Goal: Task Accomplishment & Management: Manage account settings

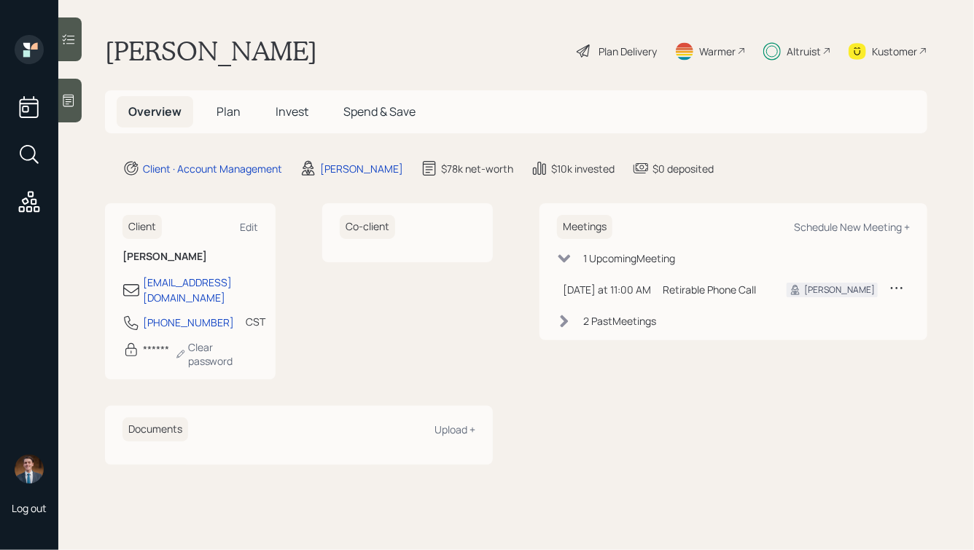
click at [288, 109] on span "Invest" at bounding box center [292, 112] width 33 height 16
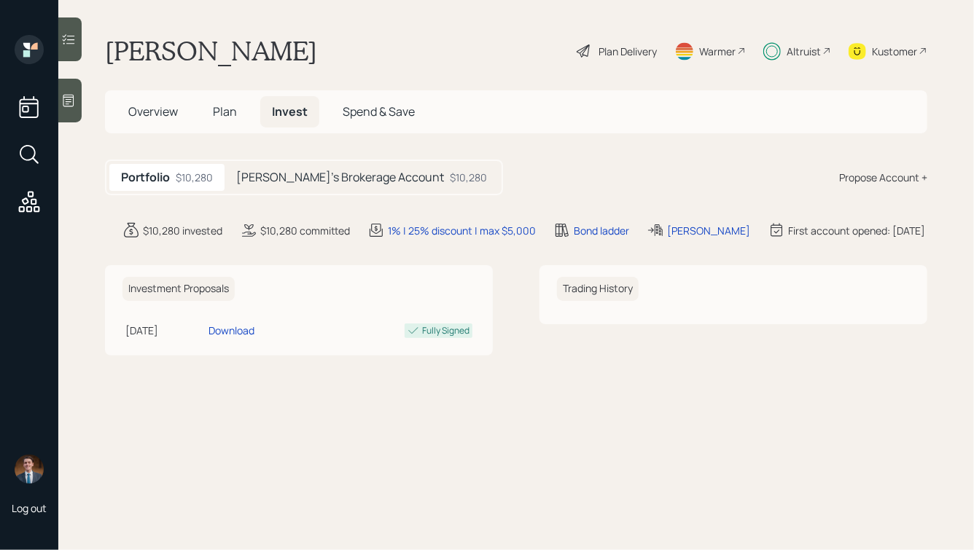
click at [311, 179] on h5 "Dan's Brokerage Account" at bounding box center [340, 178] width 208 height 14
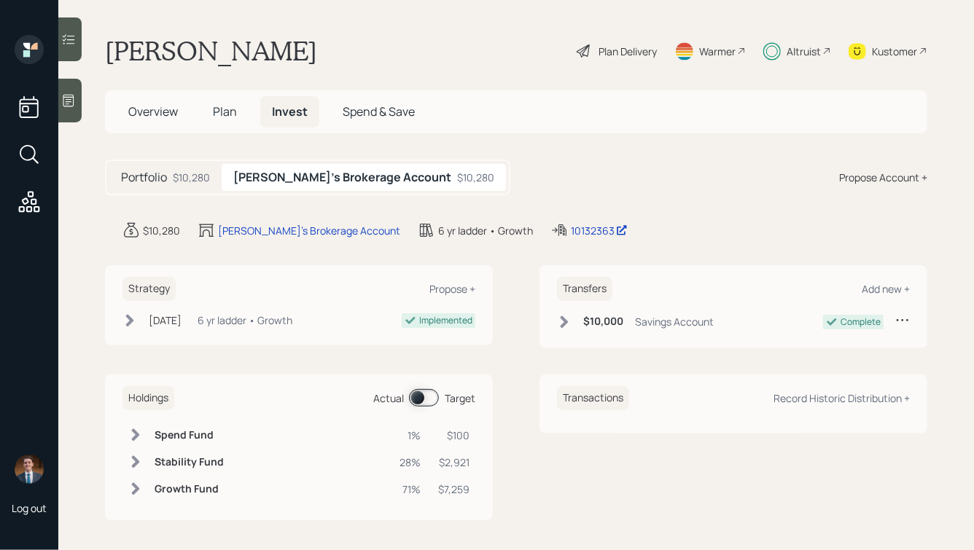
click at [225, 114] on span "Plan" at bounding box center [225, 112] width 24 height 16
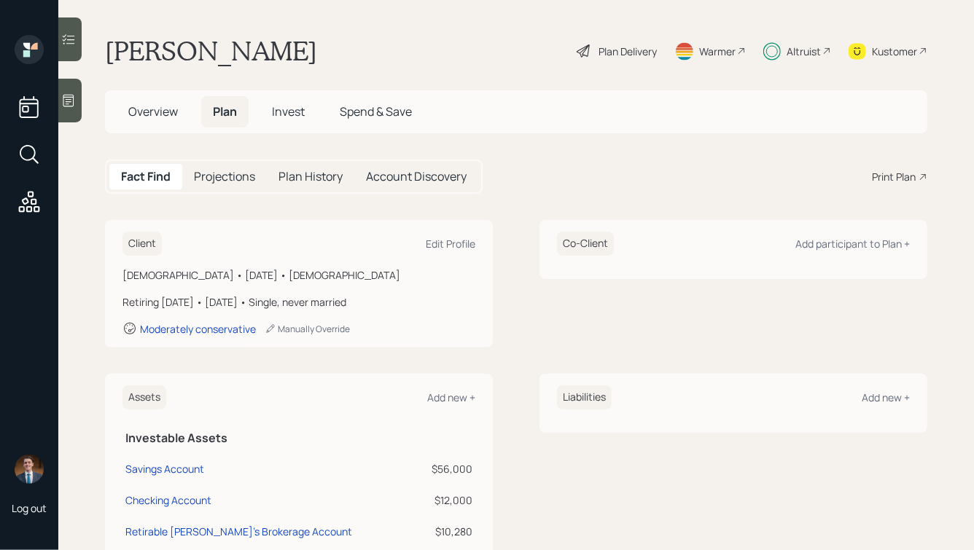
click at [149, 112] on span "Overview" at bounding box center [153, 112] width 50 height 16
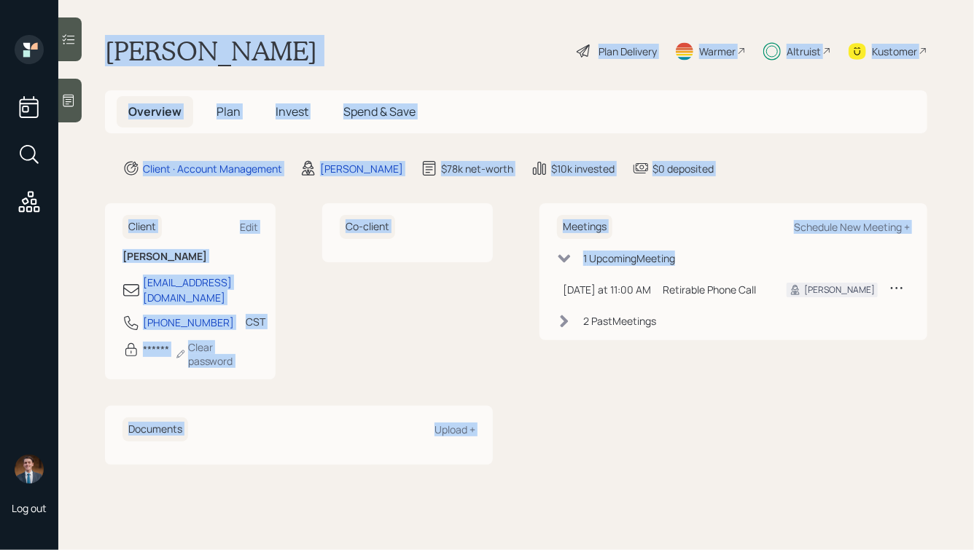
drag, startPoint x: 108, startPoint y: 46, endPoint x: 550, endPoint y: 390, distance: 560.0
click at [550, 390] on main "Daniel Clyne Plan Delivery Warmer Altruist Kustomer Overview Plan Invest Spend …" at bounding box center [516, 275] width 916 height 550
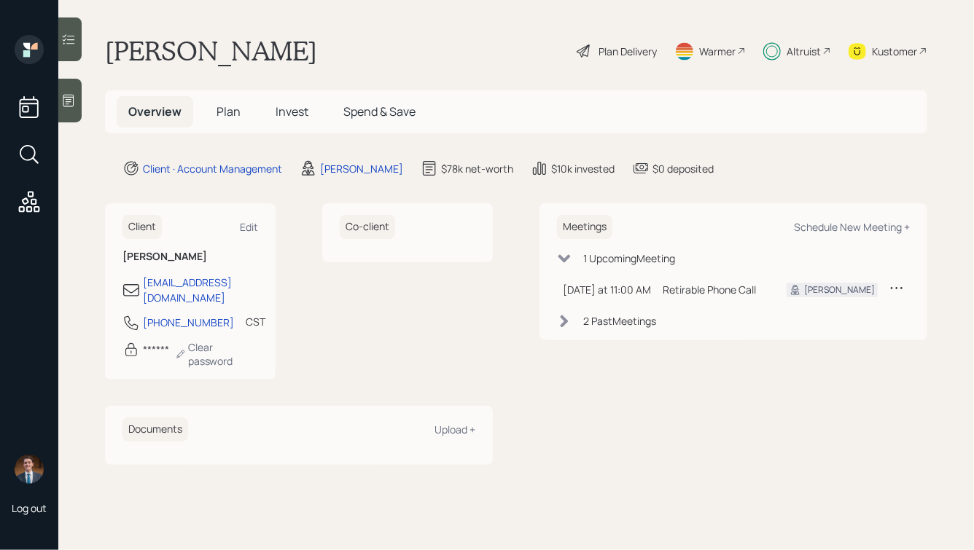
click at [550, 390] on div "Meetings Schedule New Meeting + 1 Upcoming Meeting Today at 11:00 AM Thursday, …" at bounding box center [733, 333] width 388 height 261
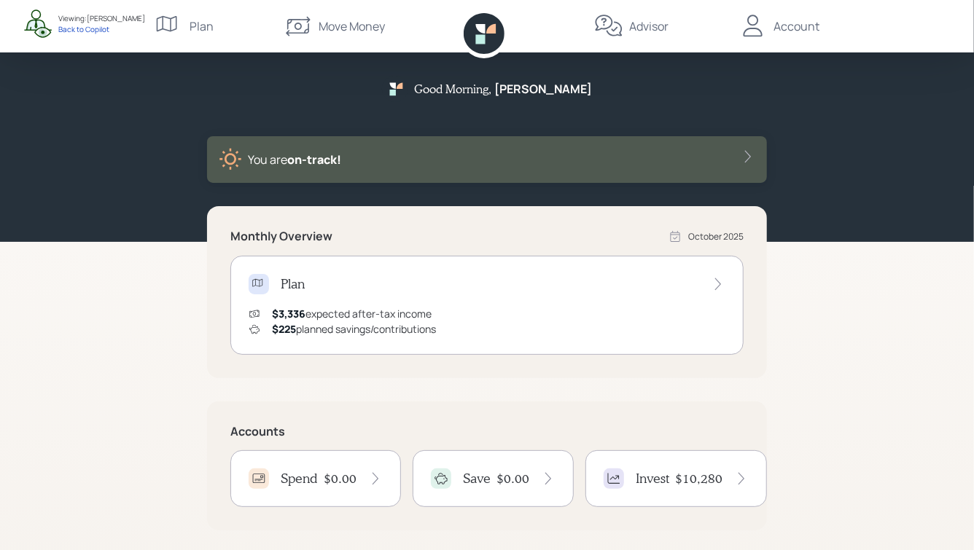
click at [544, 99] on div "Good Morning , [PERSON_NAME]" at bounding box center [487, 94] width 210 height 37
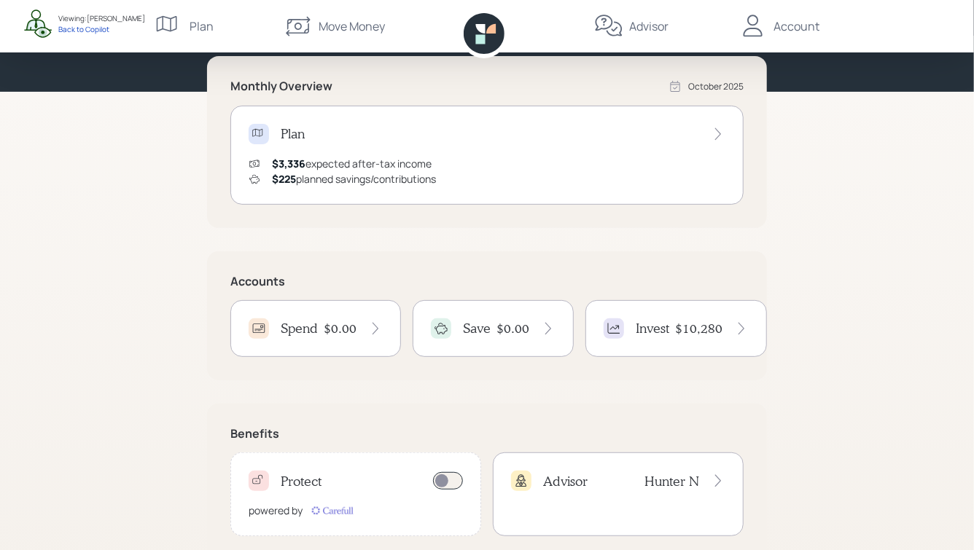
scroll to position [152, 0]
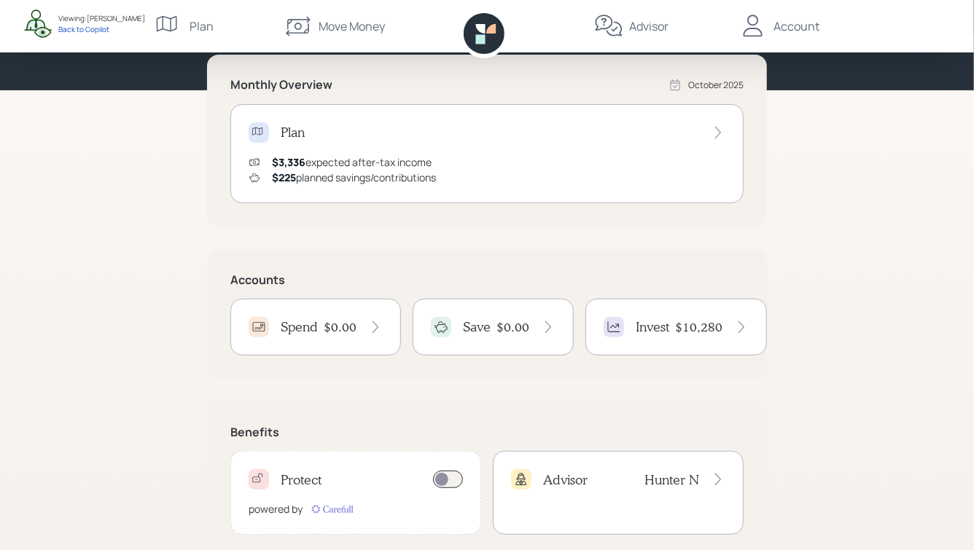
click at [196, 29] on div "Plan" at bounding box center [202, 25] width 24 height 17
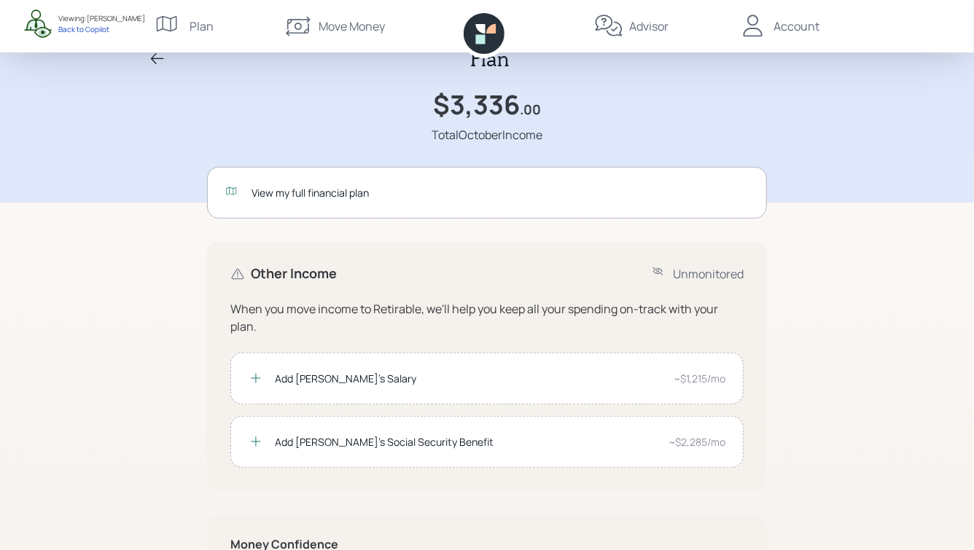
scroll to position [35, 0]
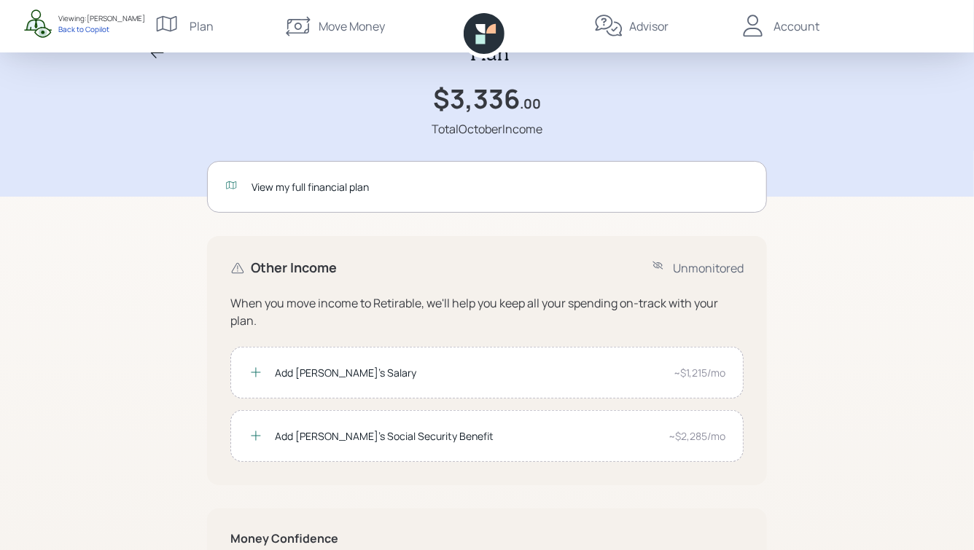
click at [327, 176] on div "View my full financial plan" at bounding box center [487, 187] width 560 height 52
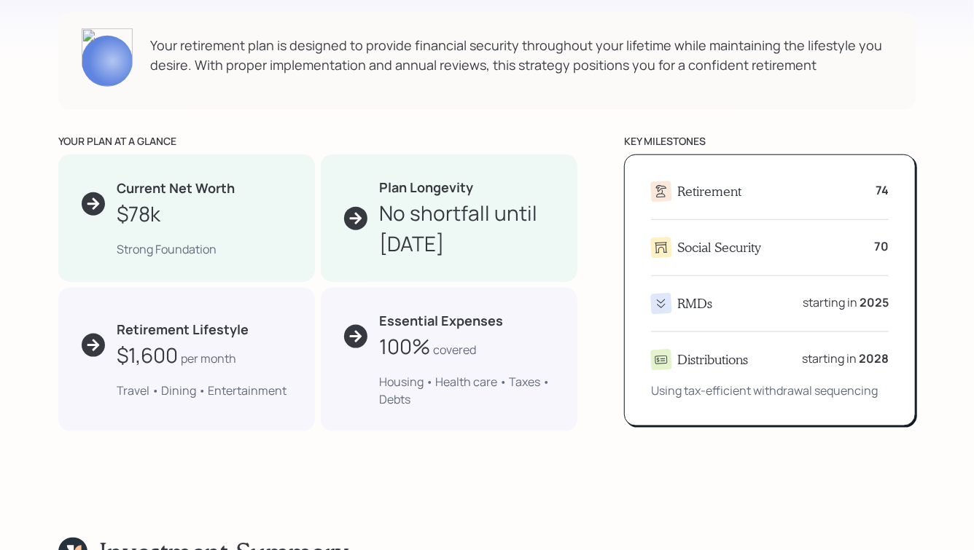
scroll to position [745, 0]
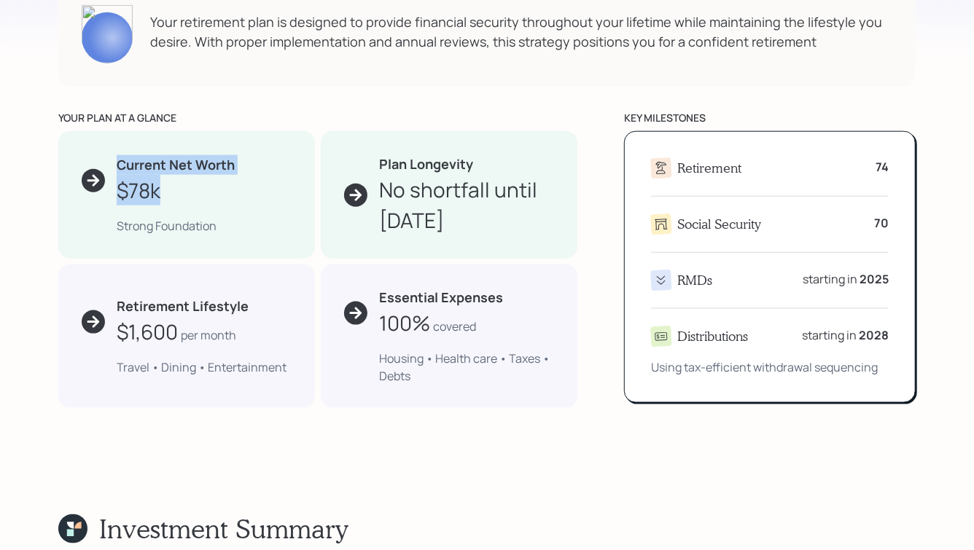
drag, startPoint x: 117, startPoint y: 164, endPoint x: 205, endPoint y: 208, distance: 98.1
click at [205, 208] on div "Current Net Worth $78k Strong Foundation" at bounding box center [186, 195] width 257 height 128
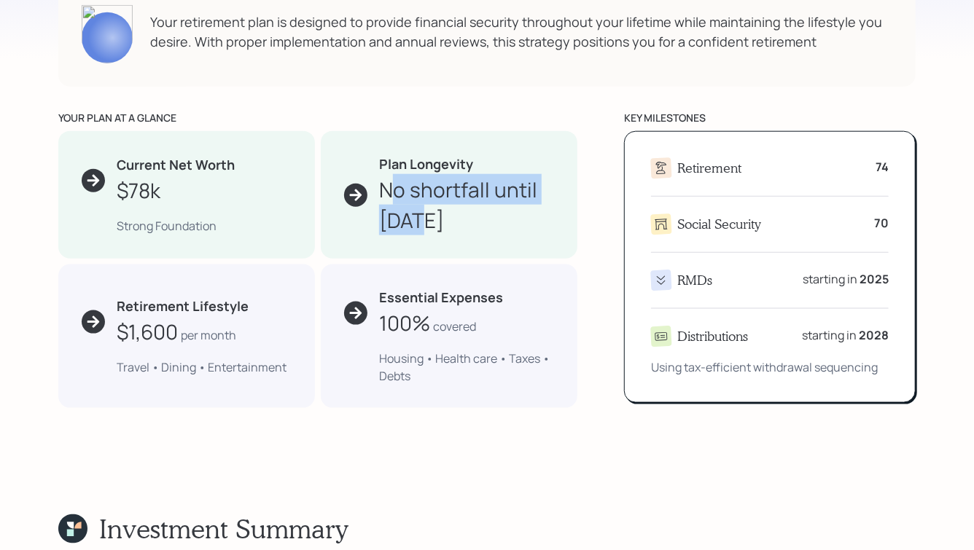
drag, startPoint x: 426, startPoint y: 222, endPoint x: 373, endPoint y: 171, distance: 73.7
click at [373, 172] on div "Plan Longevity No shortfall until [DATE]" at bounding box center [449, 195] width 210 height 81
click at [373, 171] on div "Plan Longevity No shortfall until [DATE]" at bounding box center [449, 195] width 210 height 81
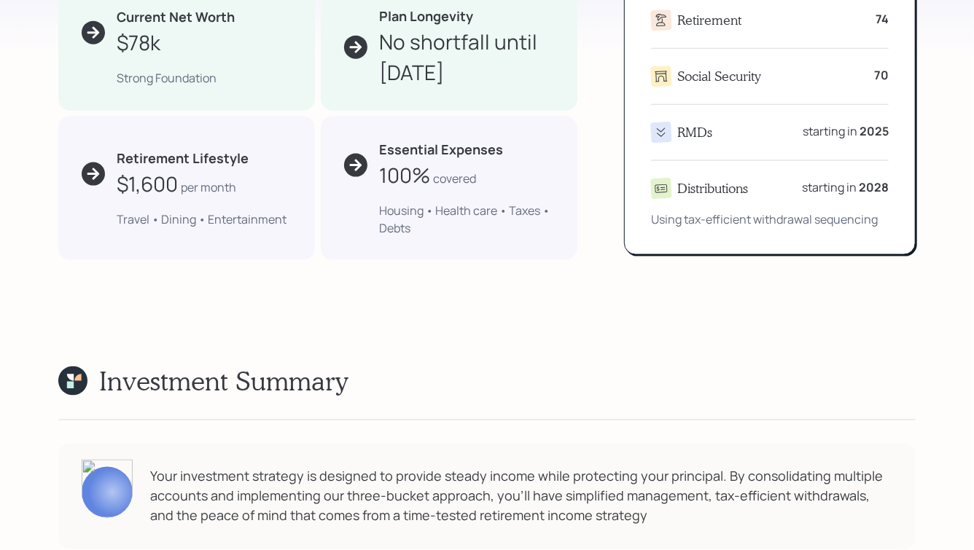
scroll to position [933, 0]
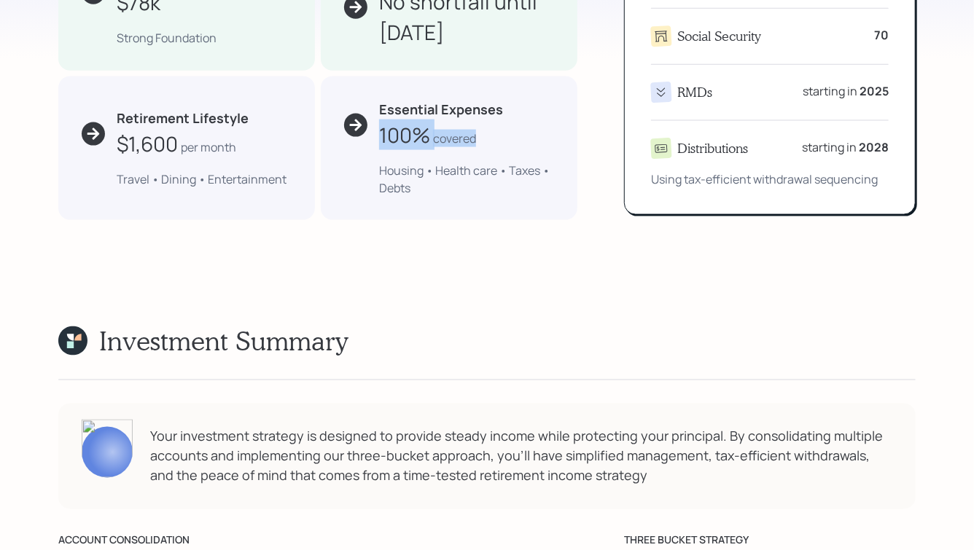
drag, startPoint x: 381, startPoint y: 139, endPoint x: 460, endPoint y: 150, distance: 79.6
click at [460, 150] on div "Essential Expenses 100% covered Housing • Health care • Taxes • Debts" at bounding box center [449, 149] width 257 height 144
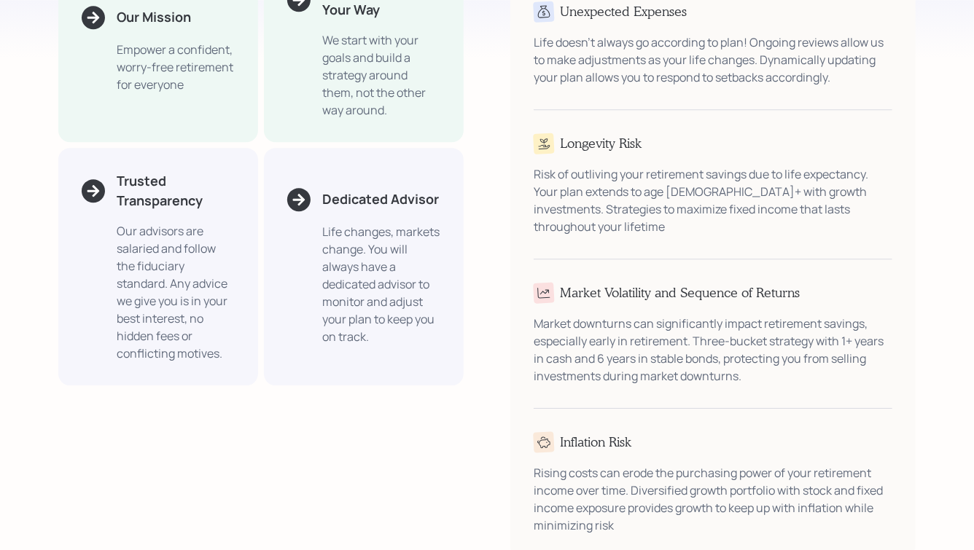
scroll to position [2047, 0]
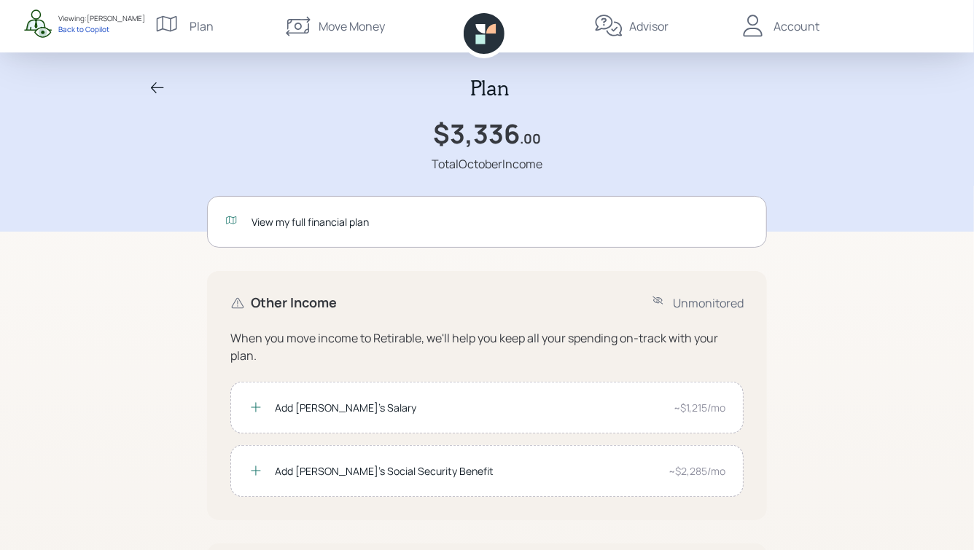
click at [155, 86] on icon at bounding box center [157, 87] width 17 height 17
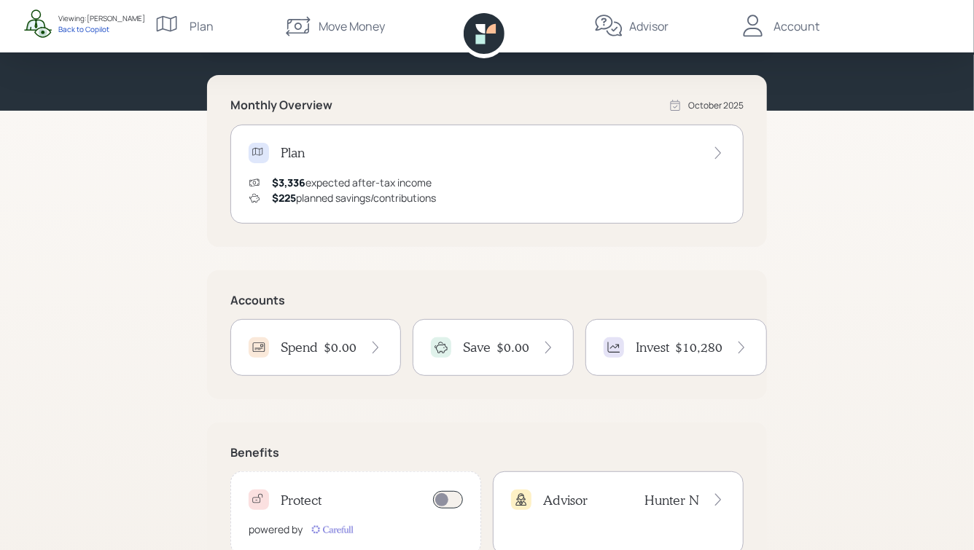
scroll to position [134, 0]
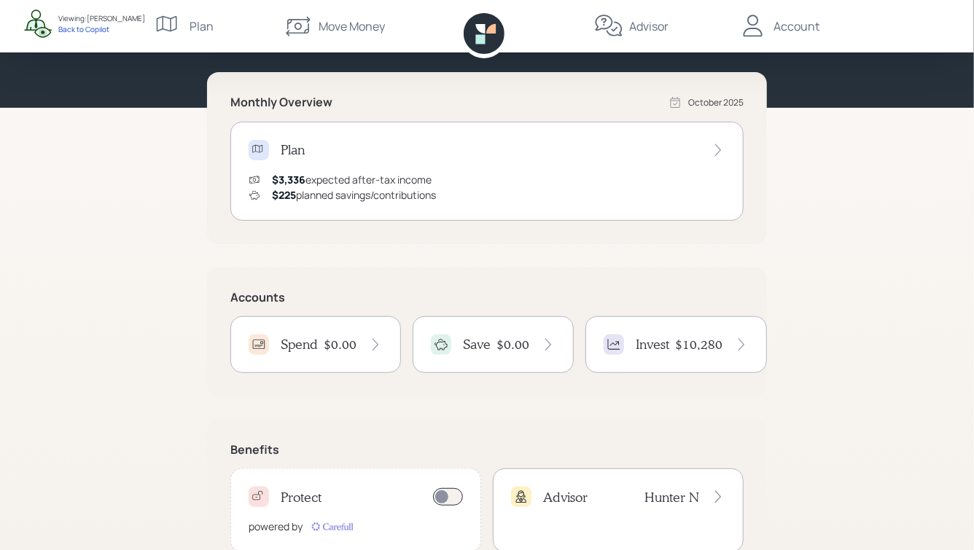
click at [667, 340] on h4 "Invest" at bounding box center [653, 345] width 34 height 16
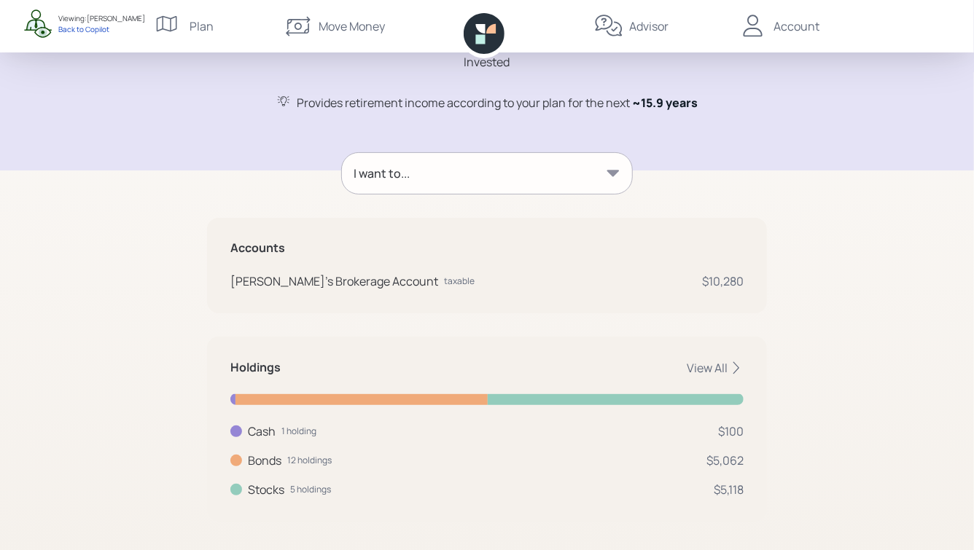
scroll to position [125, 0]
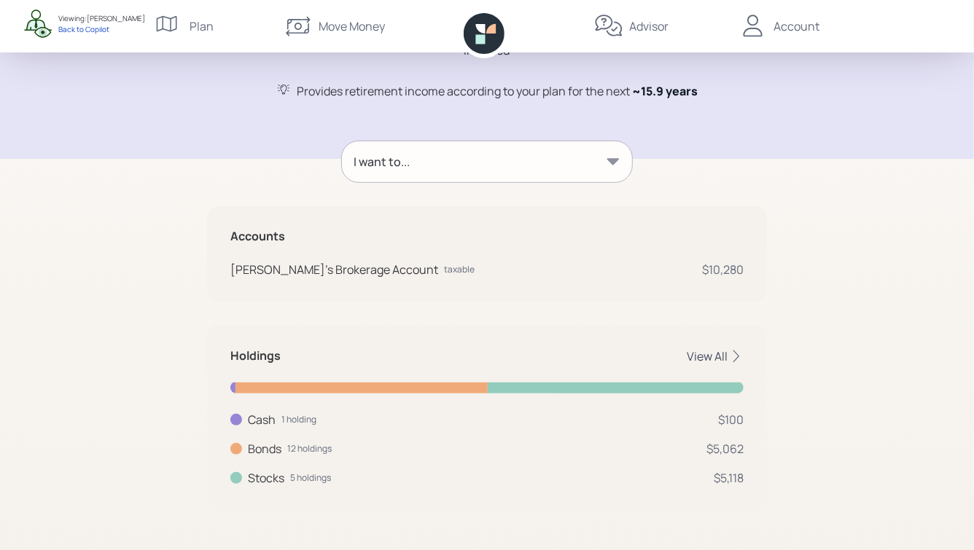
click at [734, 356] on icon at bounding box center [736, 356] width 15 height 15
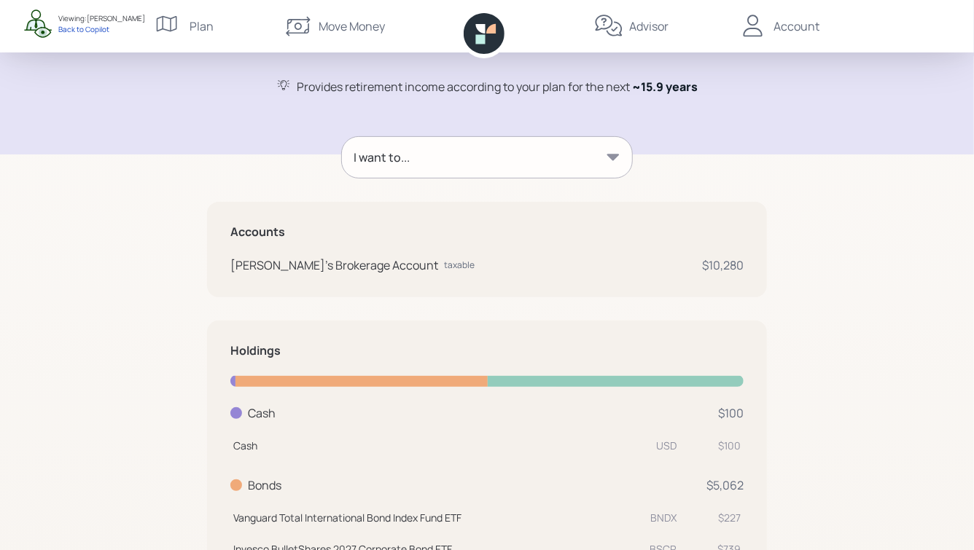
scroll to position [129, 0]
drag, startPoint x: 230, startPoint y: 268, endPoint x: 414, endPoint y: 274, distance: 183.8
click at [414, 274] on div "Accounts [PERSON_NAME]'s Brokerage Account taxable $10,280" at bounding box center [487, 251] width 560 height 96
drag, startPoint x: 701, startPoint y: 265, endPoint x: 743, endPoint y: 266, distance: 42.3
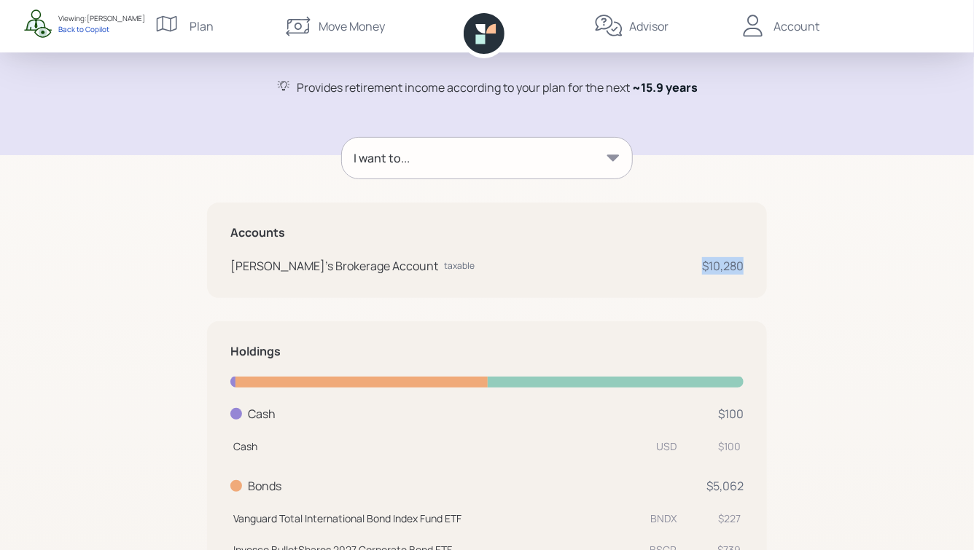
click at [743, 266] on div "$10,280" at bounding box center [723, 265] width 42 height 17
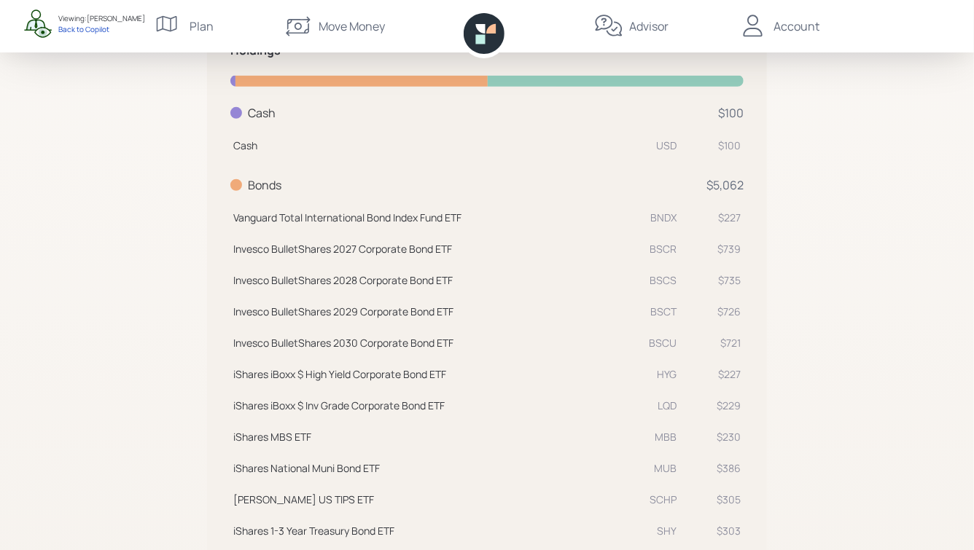
scroll to position [434, 0]
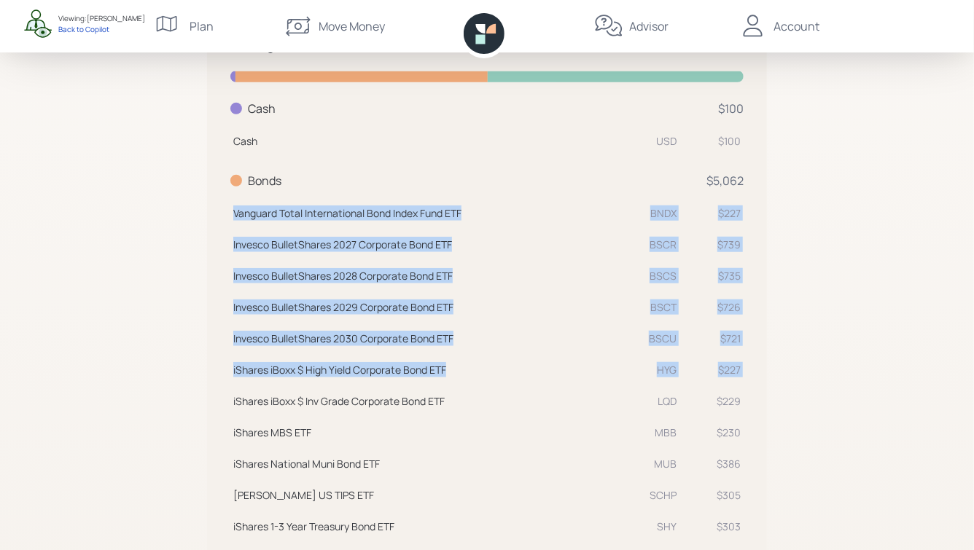
drag, startPoint x: 231, startPoint y: 211, endPoint x: 518, endPoint y: 383, distance: 334.2
click at [518, 383] on tbody "Vanguard Total International Bond Index Fund ETF BNDX $227 Invesco BulletShares…" at bounding box center [486, 383] width 513 height 376
click at [518, 383] on td "iShares iBoxx $ Inv Grade Corporate Bond ETF LQD" at bounding box center [454, 398] width 449 height 31
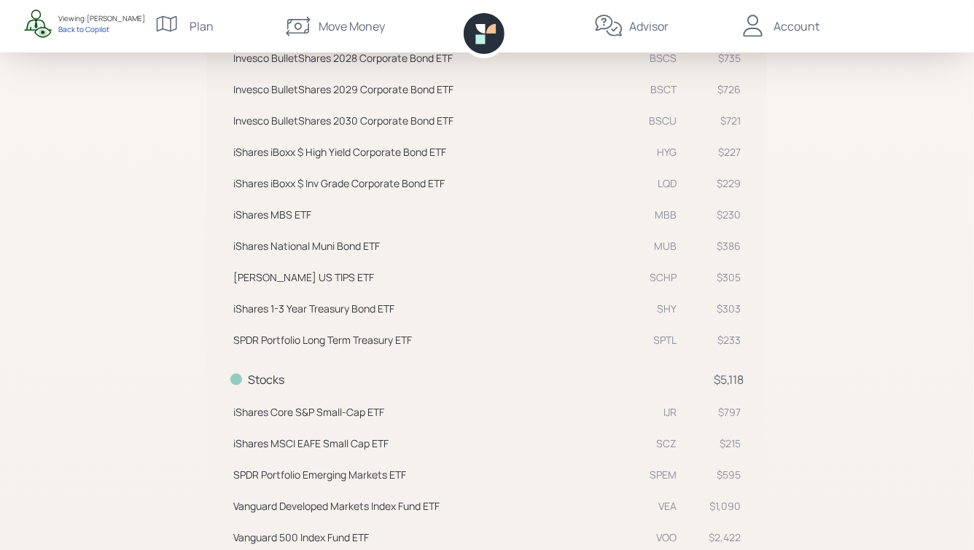
scroll to position [717, 0]
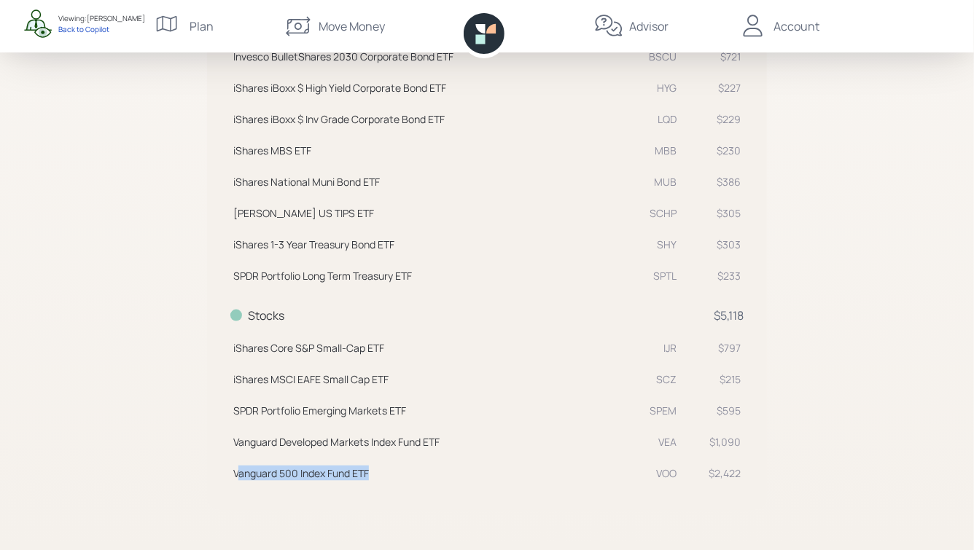
drag, startPoint x: 241, startPoint y: 472, endPoint x: 386, endPoint y: 478, distance: 145.9
click at [386, 478] on div "Vanguard 500 Index Fund ETF" at bounding box center [436, 473] width 407 height 15
drag, startPoint x: 318, startPoint y: 348, endPoint x: 380, endPoint y: 351, distance: 62.0
click at [380, 351] on div "iShares Core S&P Small-Cap ETF" at bounding box center [436, 347] width 407 height 15
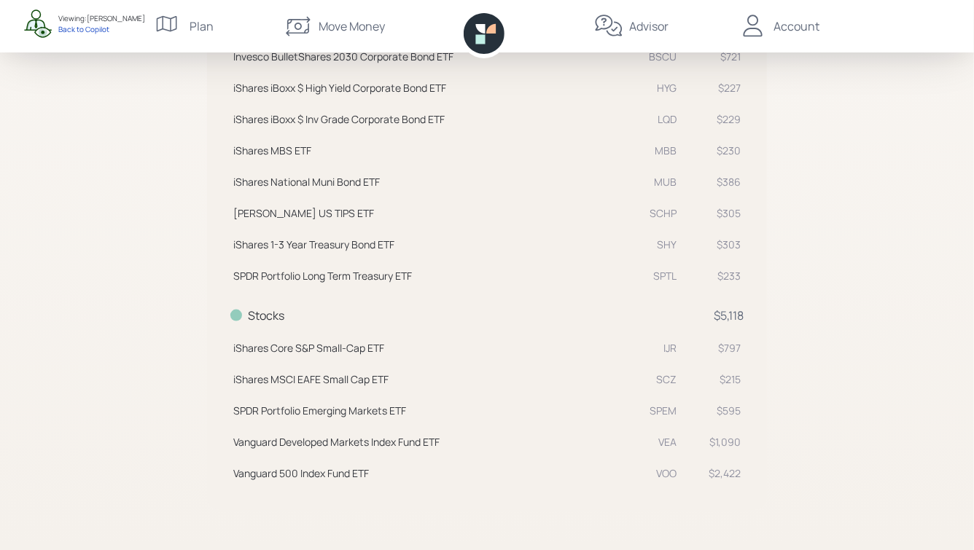
click at [399, 350] on div "iShares Core S&P Small-Cap ETF" at bounding box center [436, 347] width 407 height 15
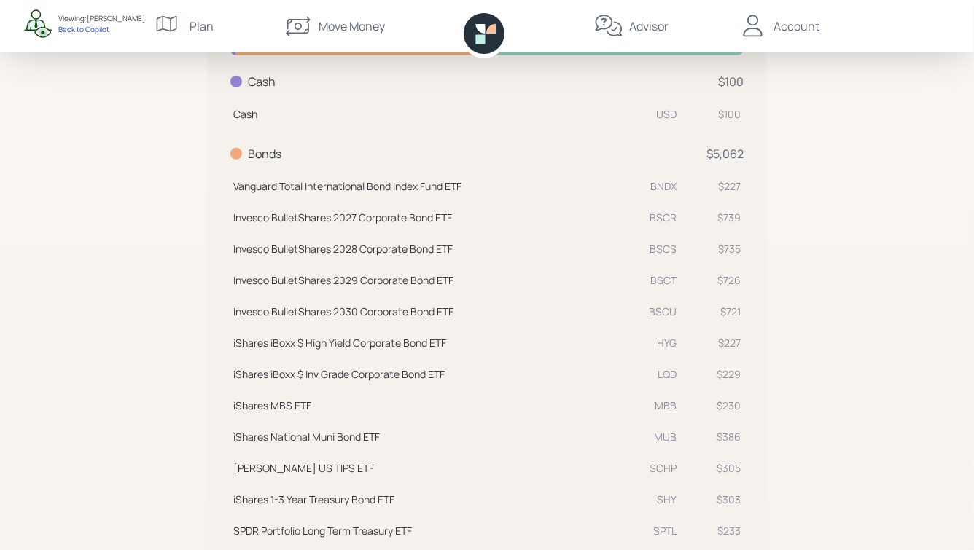
scroll to position [466, 0]
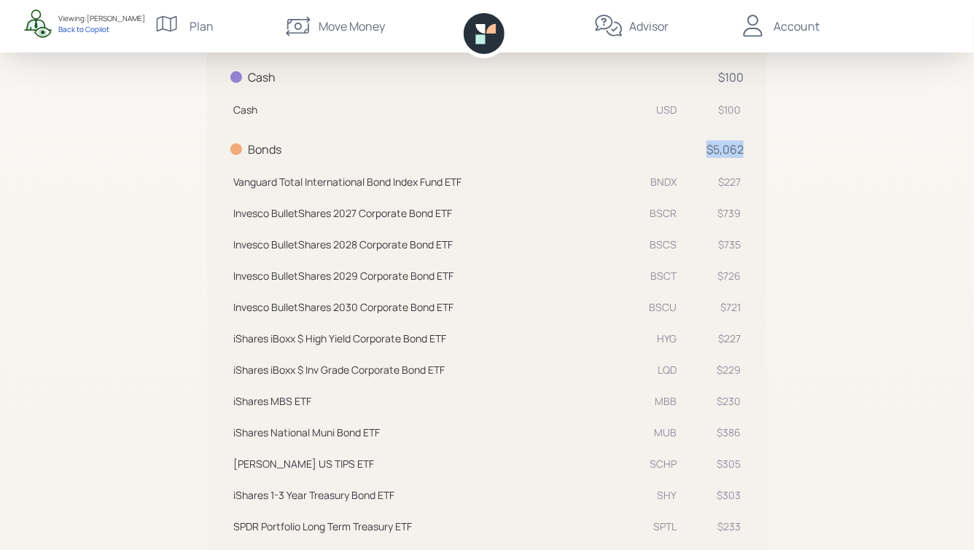
drag, startPoint x: 704, startPoint y: 150, endPoint x: 752, endPoint y: 190, distance: 62.6
click at [748, 187] on div "Holdings Cash 1 holding $100 Cash USD $100 Bonds 12 holdings $5,062 Vanguard To…" at bounding box center [487, 373] width 560 height 776
click at [752, 190] on div "Holdings Cash 1 holding $100 Cash USD $100 Bonds 12 holdings $5,062 Vanguard To…" at bounding box center [487, 373] width 560 height 776
drag, startPoint x: 705, startPoint y: 148, endPoint x: 741, endPoint y: 148, distance: 35.7
click at [741, 148] on div "Bonds 12 holdings $5,062" at bounding box center [486, 149] width 513 height 17
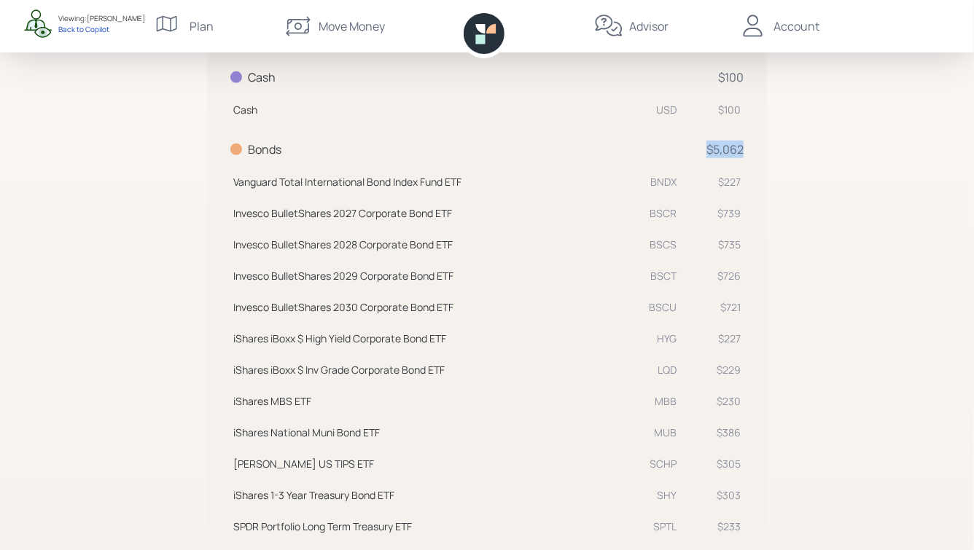
click at [741, 148] on div "$5,062" at bounding box center [724, 149] width 37 height 17
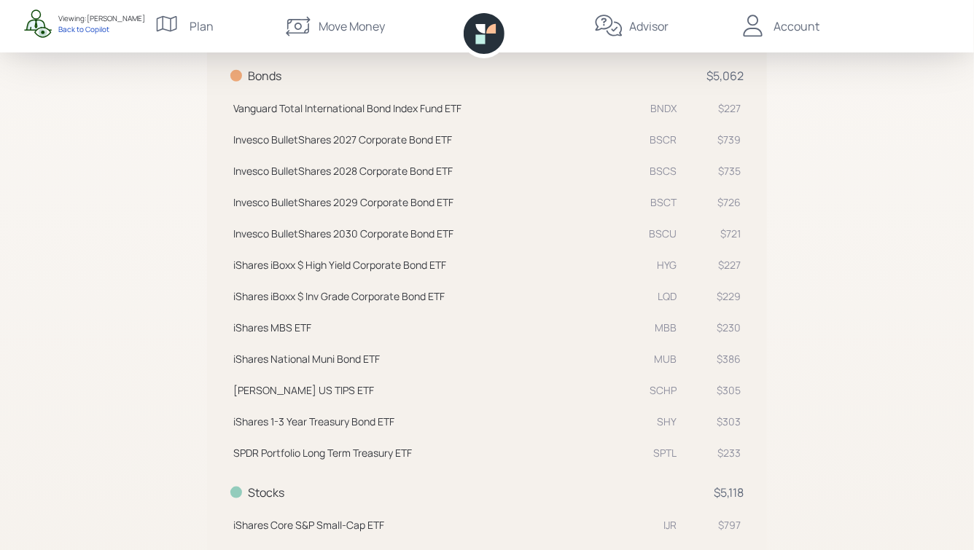
scroll to position [539, 0]
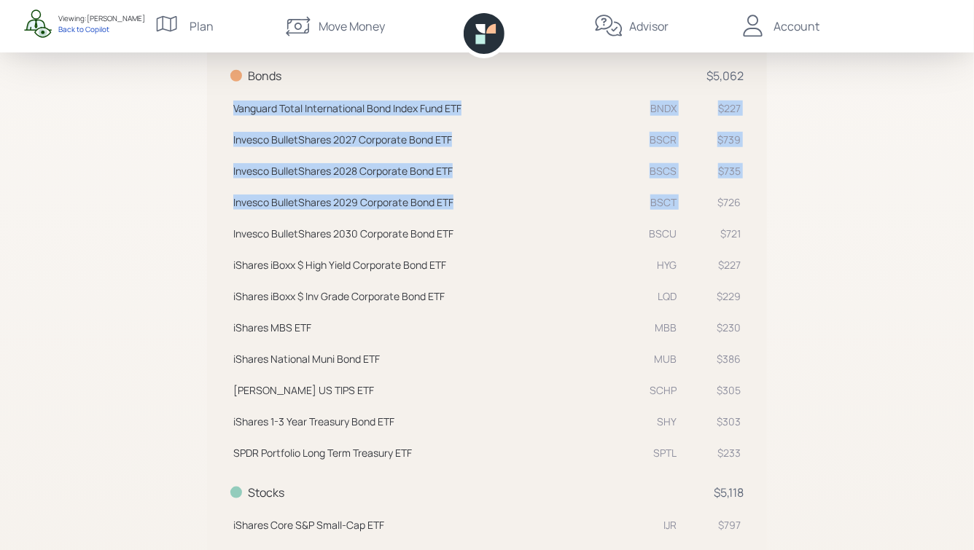
drag, startPoint x: 718, startPoint y: 203, endPoint x: 763, endPoint y: 203, distance: 44.5
click at [763, 203] on div "Holdings Cash 1 holding $100 Cash USD $100 Bonds 12 holdings $5,062 Vanguard To…" at bounding box center [487, 299] width 560 height 776
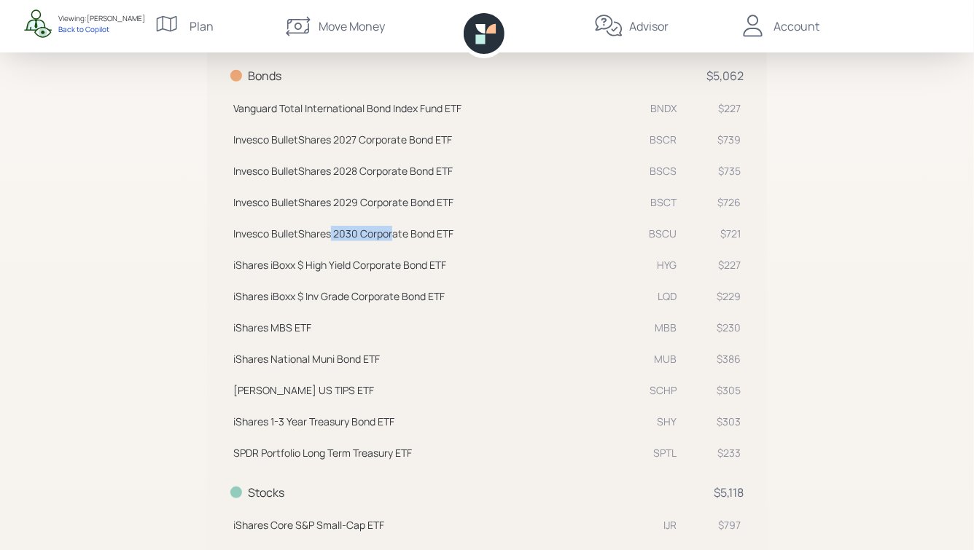
drag, startPoint x: 332, startPoint y: 234, endPoint x: 391, endPoint y: 234, distance: 58.3
click at [391, 234] on div "Invesco BulletShares 2030 Corporate Bond ETF" at bounding box center [436, 233] width 407 height 15
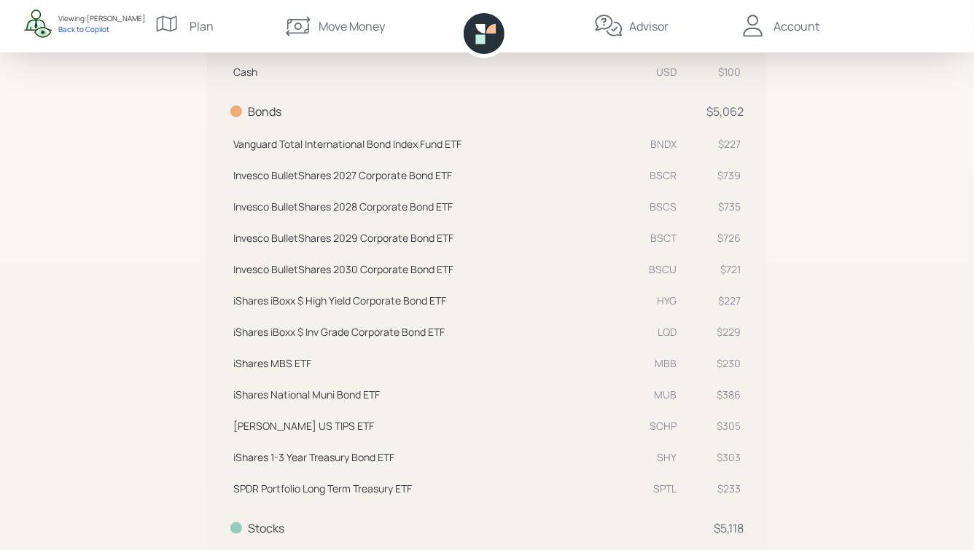
scroll to position [502, 0]
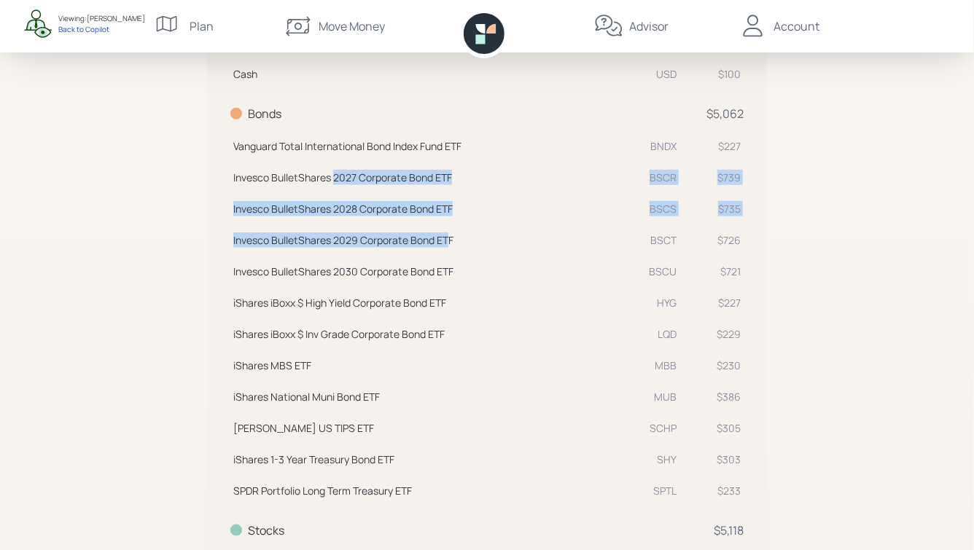
drag, startPoint x: 333, startPoint y: 177, endPoint x: 445, endPoint y: 246, distance: 130.9
click at [445, 245] on tbody "Vanguard Total International Bond Index Fund ETF BNDX $227 Invesco BulletShares…" at bounding box center [486, 316] width 513 height 376
click at [445, 246] on div "Invesco BulletShares 2029 Corporate Bond ETF" at bounding box center [436, 240] width 407 height 15
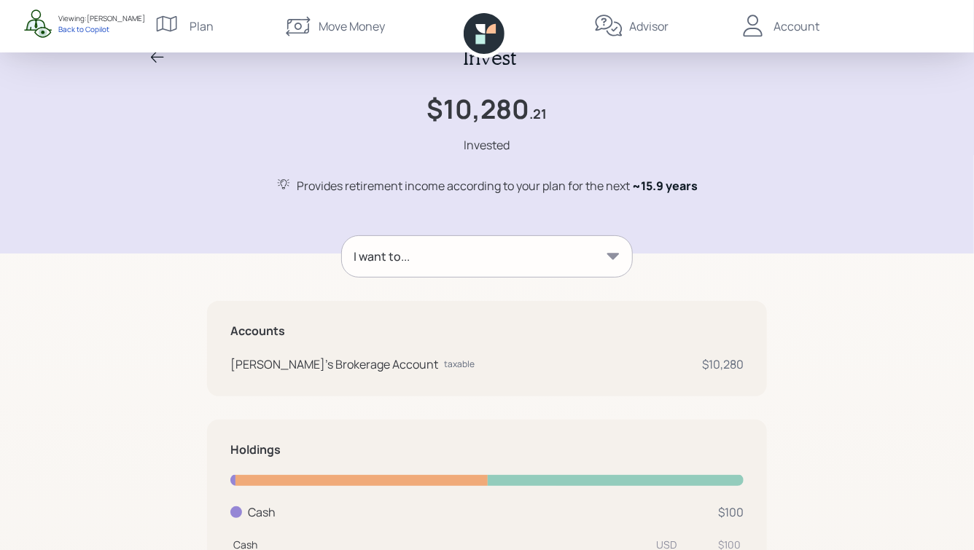
scroll to position [0, 0]
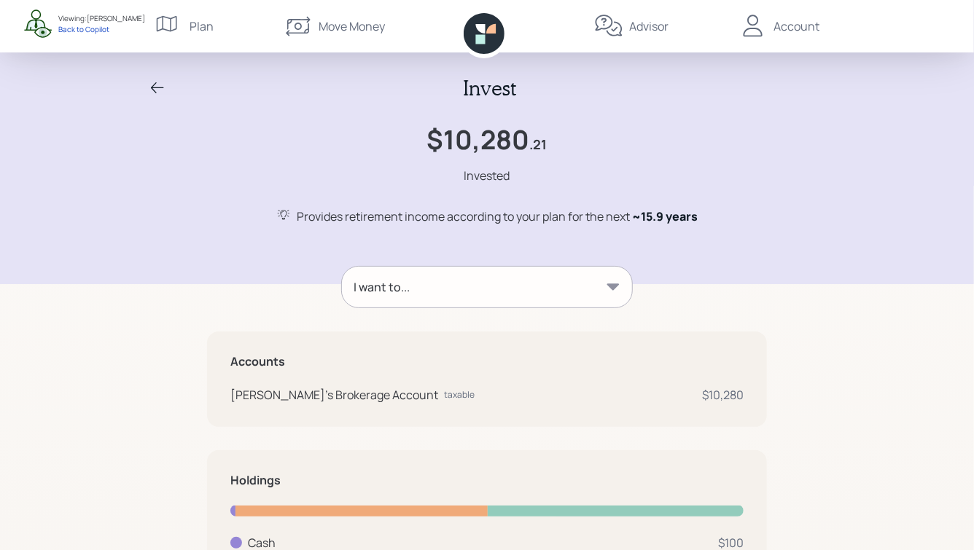
click at [150, 87] on icon at bounding box center [157, 87] width 17 height 17
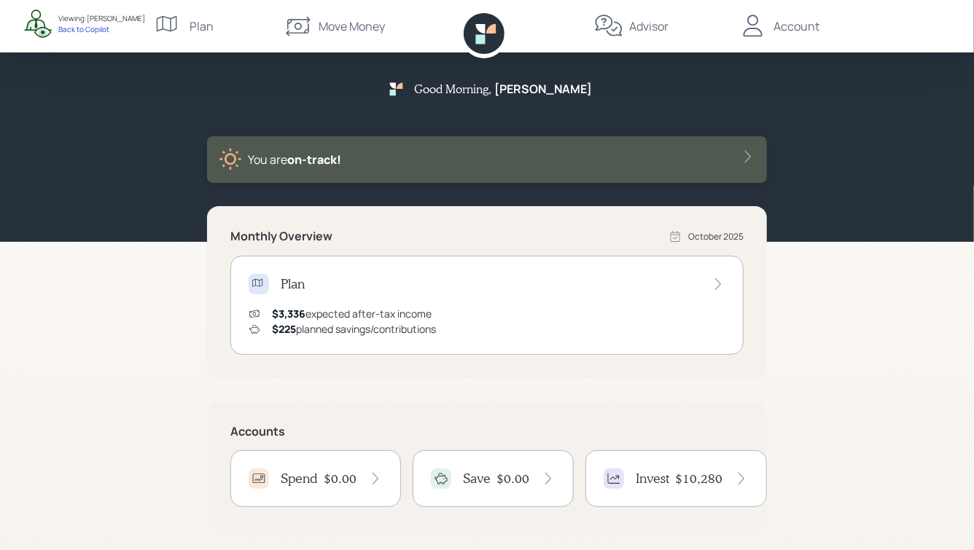
click at [187, 25] on div "Plan" at bounding box center [184, 26] width 59 height 52
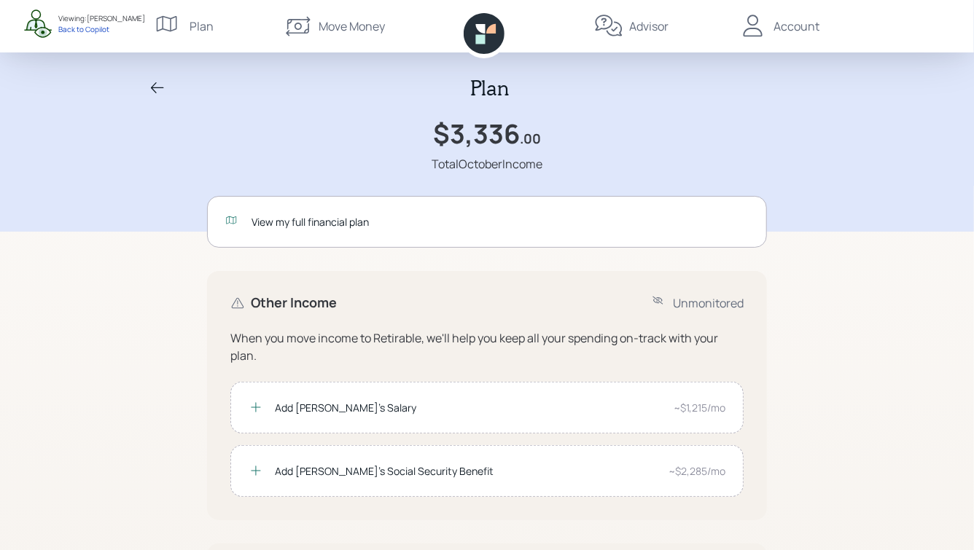
click at [163, 79] on icon at bounding box center [157, 87] width 17 height 17
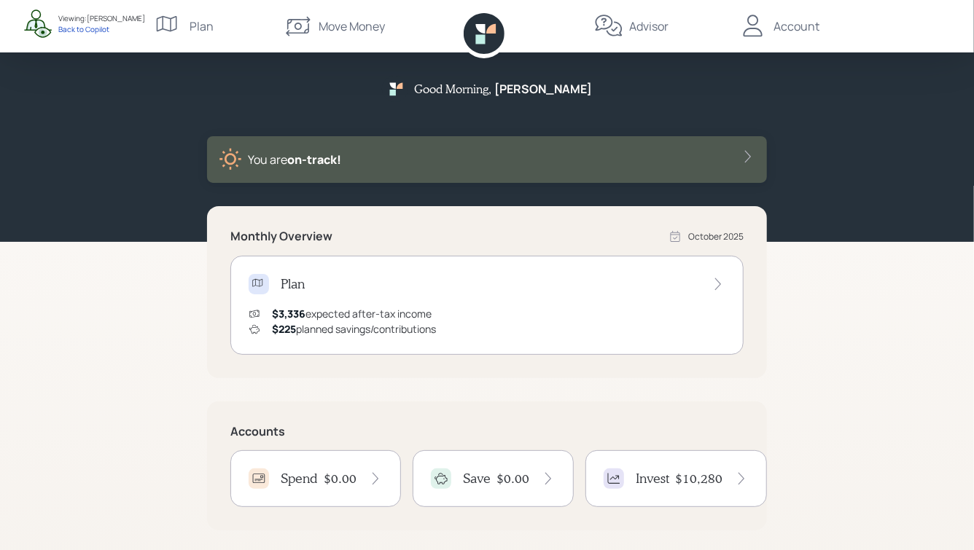
scroll to position [18, 0]
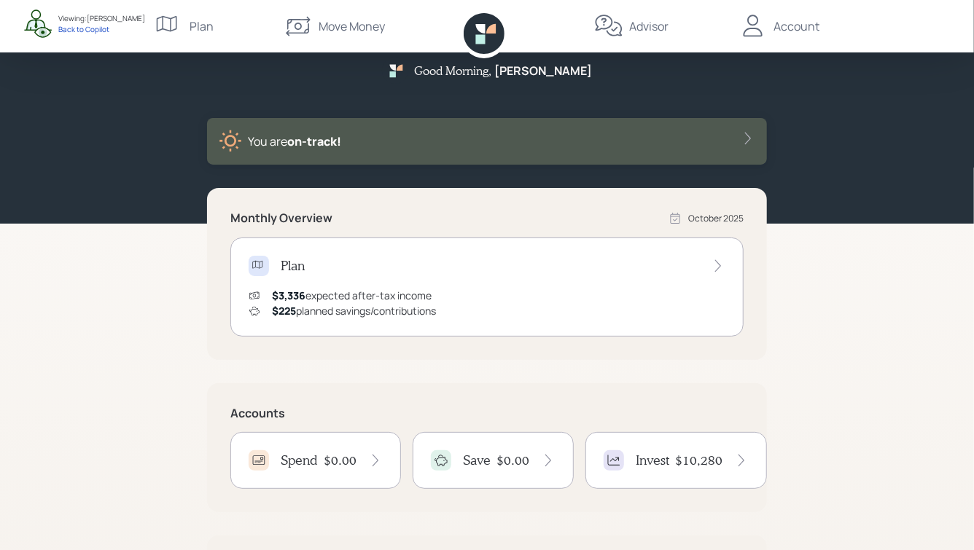
click at [668, 461] on div "Invest $10,280" at bounding box center [676, 461] width 145 height 20
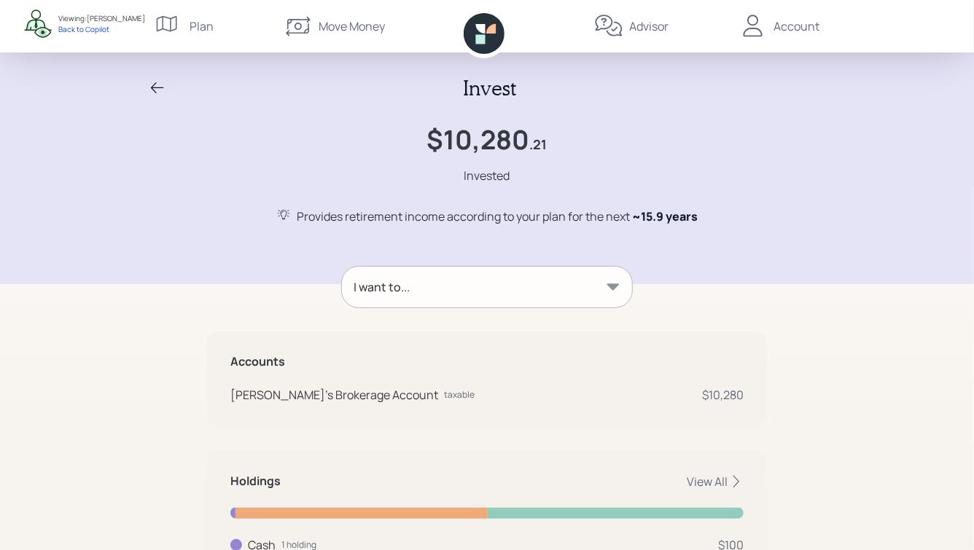
click at [157, 83] on icon at bounding box center [157, 87] width 17 height 17
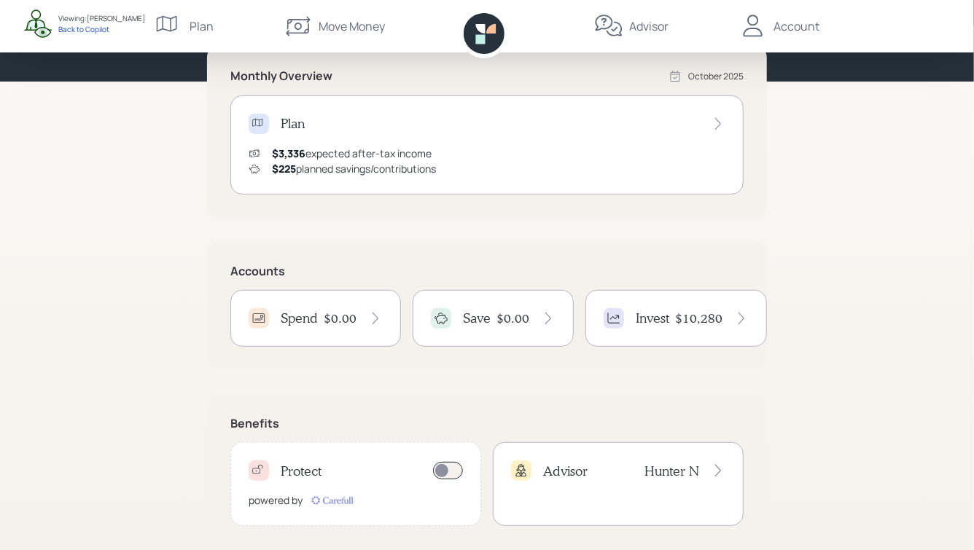
scroll to position [162, 0]
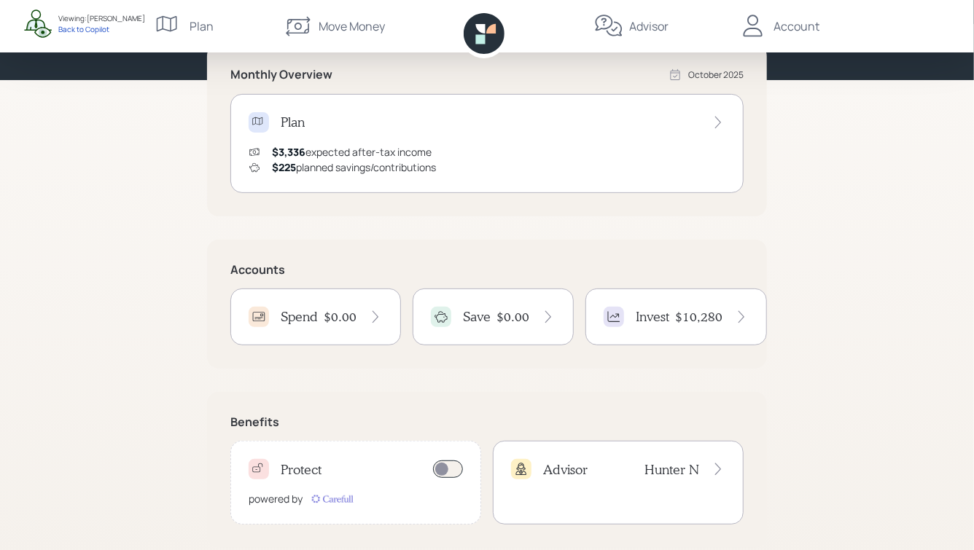
click at [371, 312] on icon at bounding box center [375, 317] width 15 height 15
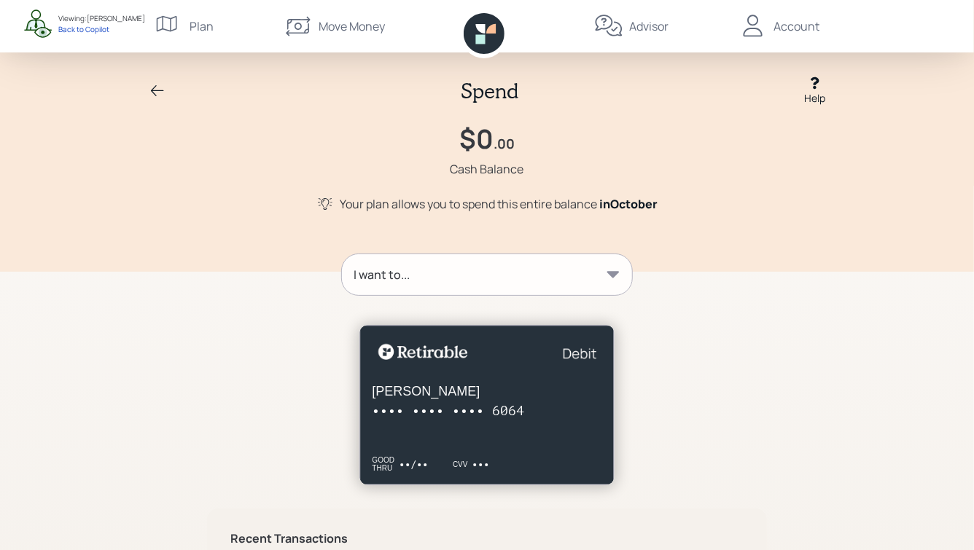
click at [157, 91] on icon at bounding box center [157, 90] width 17 height 17
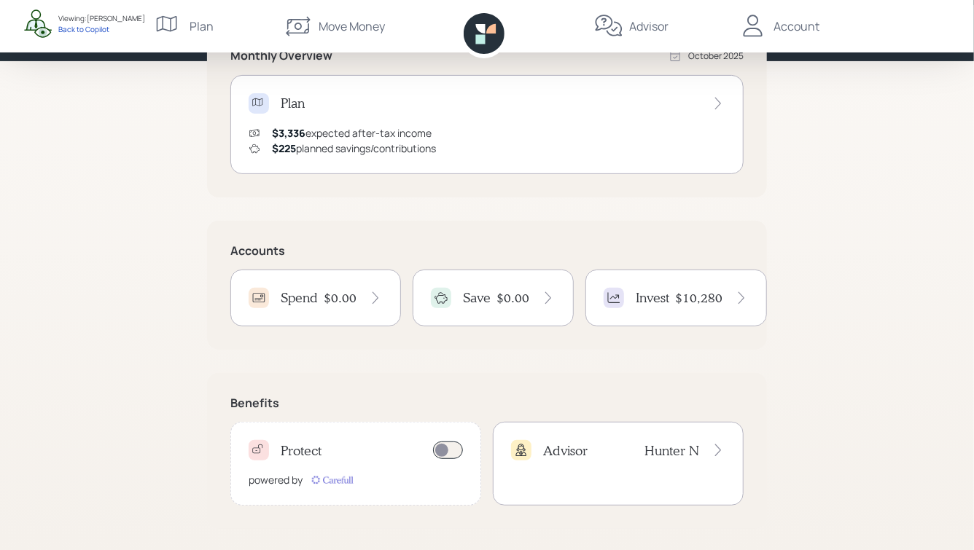
scroll to position [182, 0]
click at [335, 442] on div "Protect" at bounding box center [356, 449] width 214 height 20
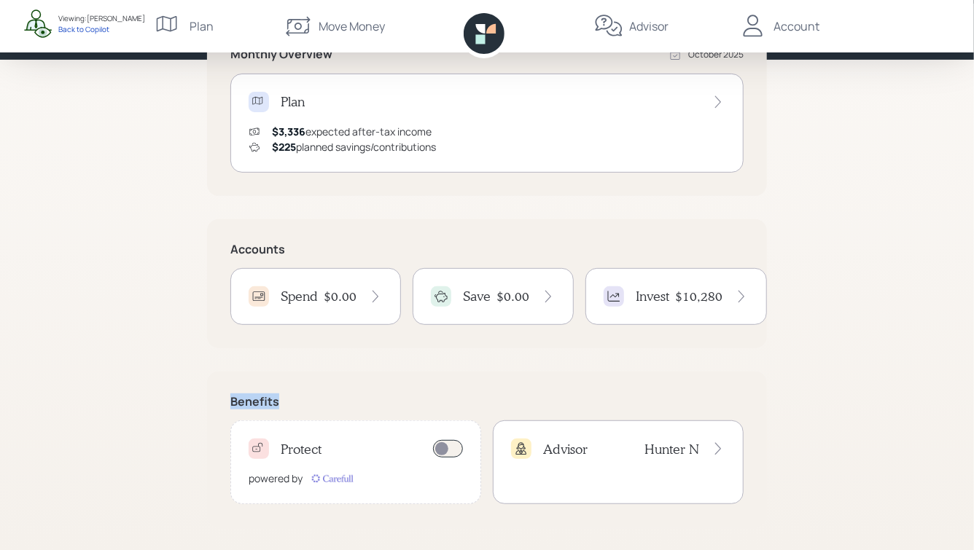
drag, startPoint x: 227, startPoint y: 402, endPoint x: 295, endPoint y: 397, distance: 67.2
click at [295, 397] on div "Benefits Protect powered by Advisor [PERSON_NAME]" at bounding box center [487, 450] width 560 height 156
click at [295, 397] on h5 "Benefits" at bounding box center [486, 402] width 513 height 14
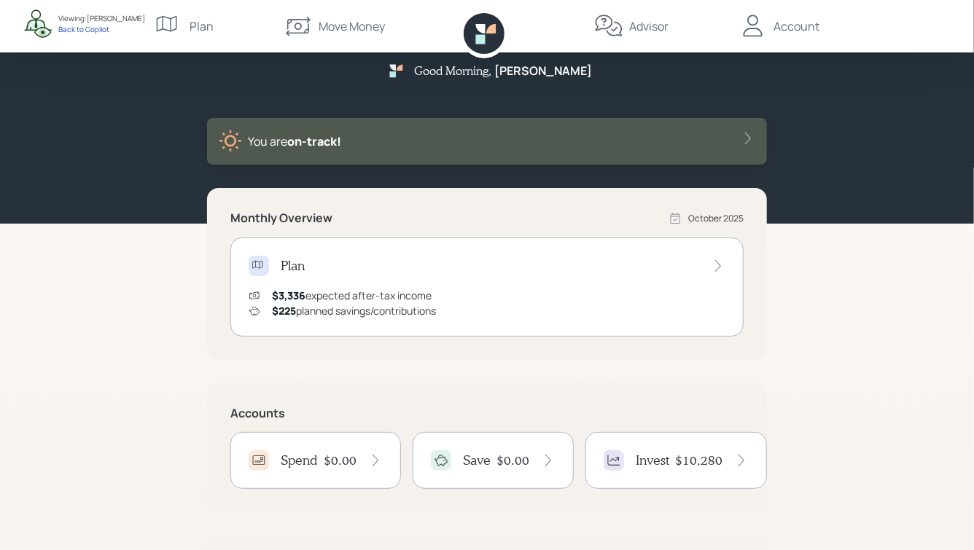
scroll to position [0, 0]
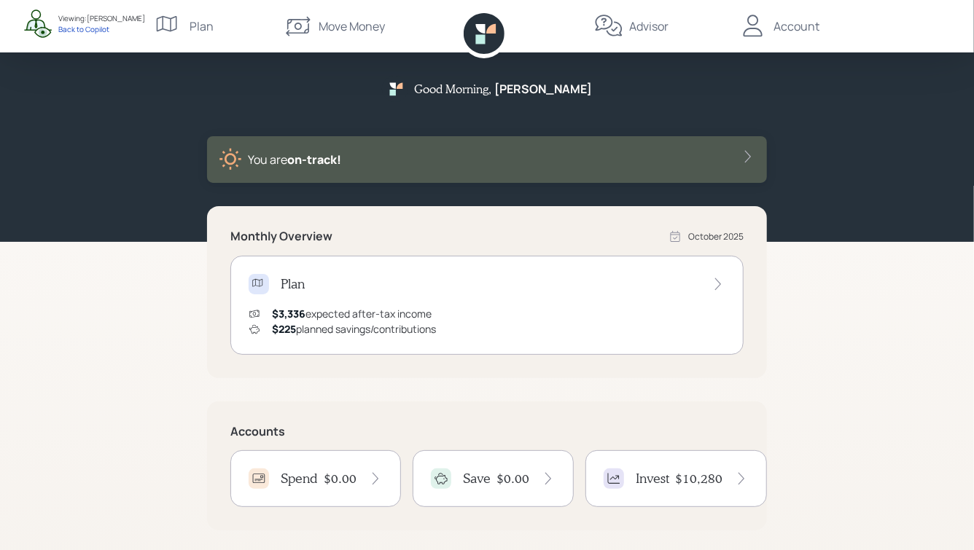
click at [628, 34] on div "Advisor" at bounding box center [631, 26] width 74 height 52
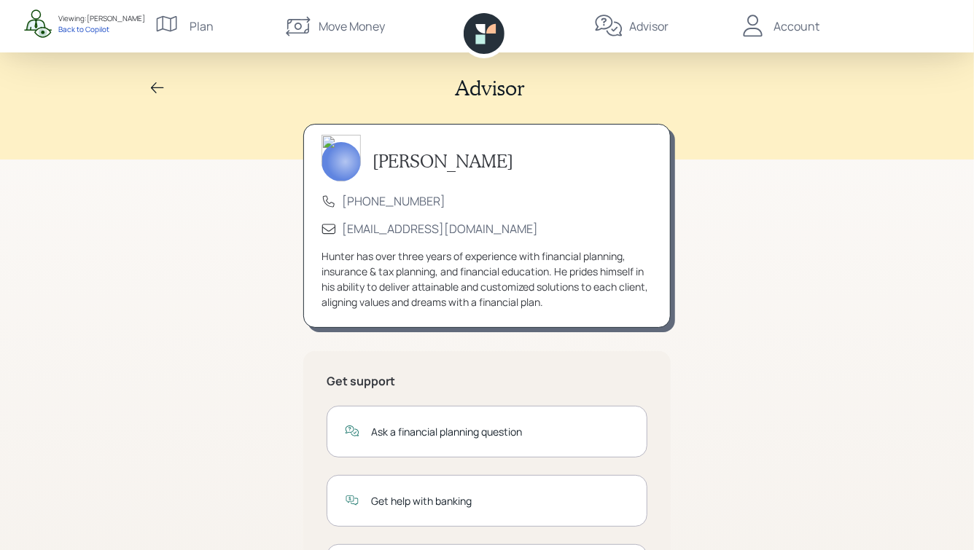
click at [752, 32] on icon at bounding box center [752, 26] width 29 height 29
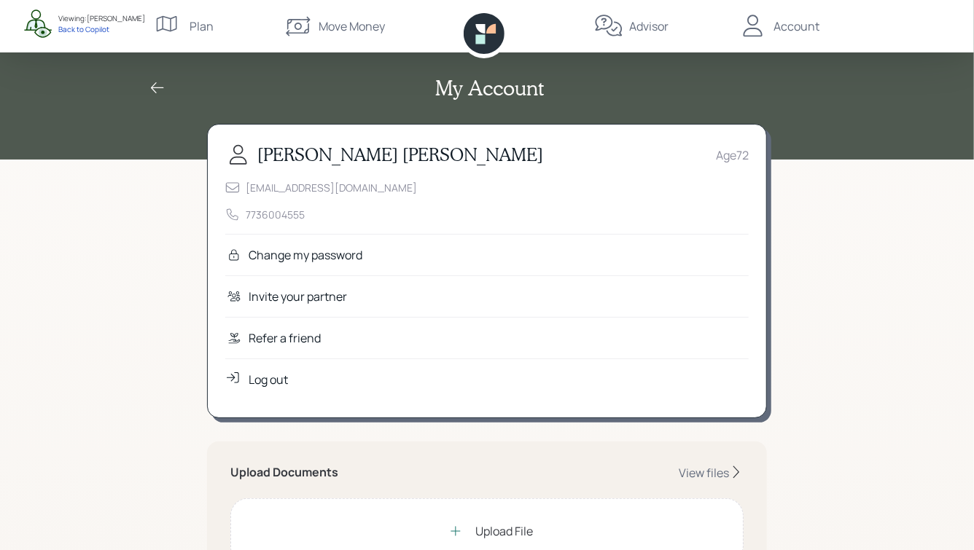
click at [642, 36] on div "Advisor" at bounding box center [631, 26] width 74 height 52
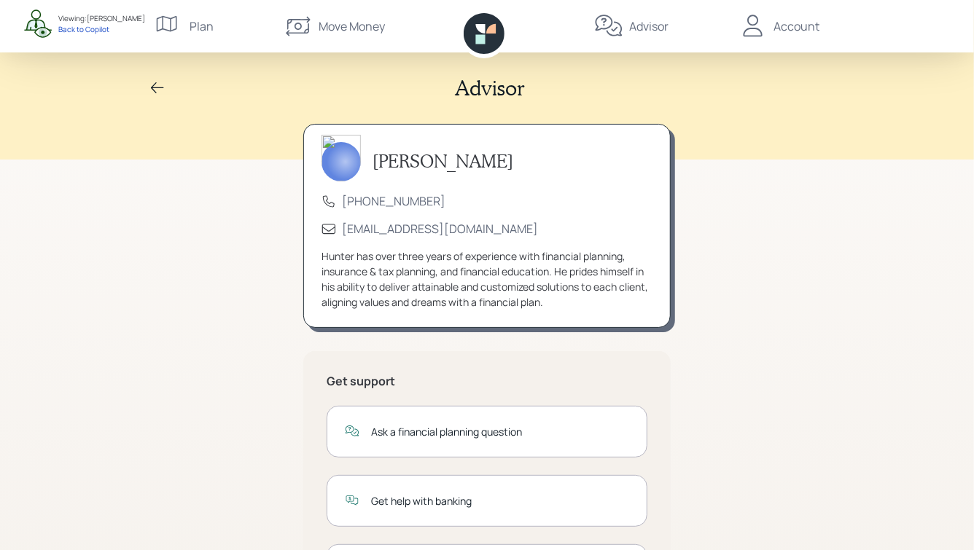
click at [763, 22] on icon at bounding box center [752, 26] width 29 height 29
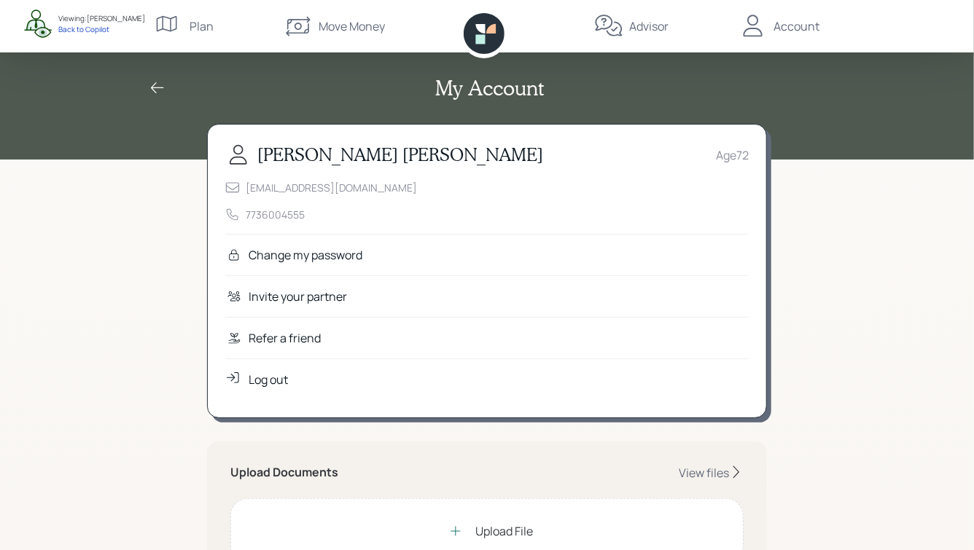
click at [278, 338] on div "Refer a friend" at bounding box center [285, 338] width 72 height 17
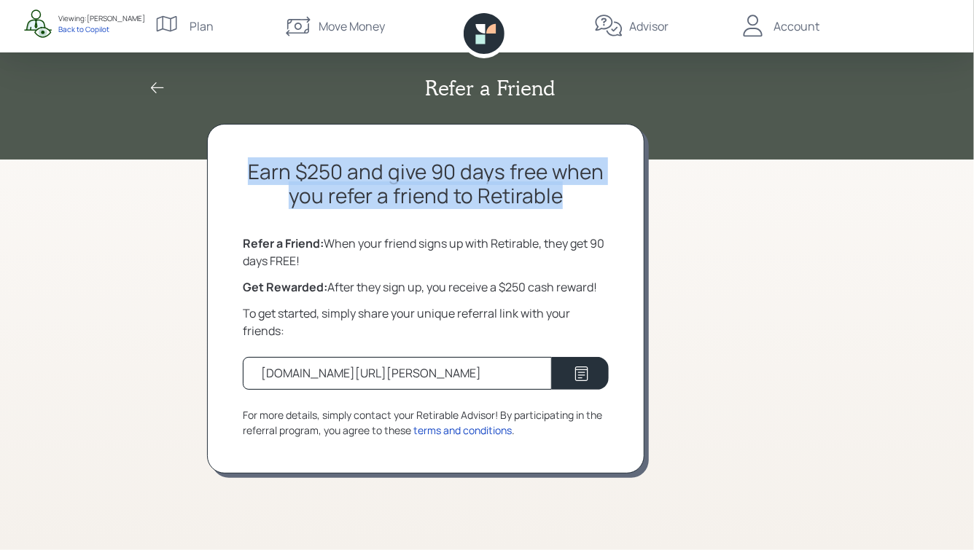
drag, startPoint x: 250, startPoint y: 171, endPoint x: 556, endPoint y: 210, distance: 308.0
click at [556, 210] on div "Earn $250 and give 90 days free when you refer a friend to Retirable Refer a Fr…" at bounding box center [425, 299] width 437 height 350
drag, startPoint x: 433, startPoint y: 168, endPoint x: 573, endPoint y: 193, distance: 142.1
click at [573, 193] on h2 "Earn $250 and give 90 days free when you refer a friend to Retirable" at bounding box center [426, 184] width 366 height 49
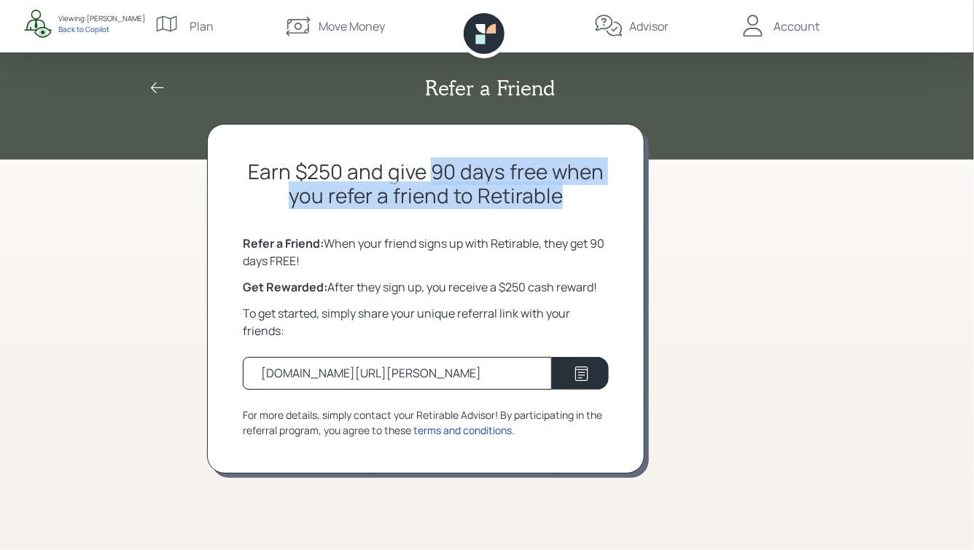
click at [573, 193] on h2 "Earn $250 and give 90 days free when you refer a friend to Retirable" at bounding box center [426, 184] width 366 height 49
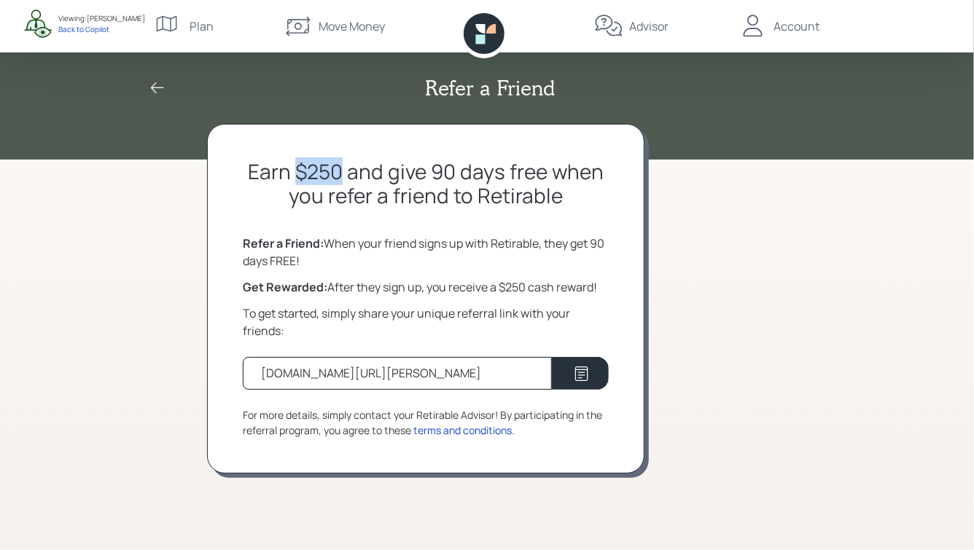
drag, startPoint x: 297, startPoint y: 173, endPoint x: 340, endPoint y: 168, distance: 44.0
click at [340, 168] on h2 "Earn $250 and give 90 days free when you refer a friend to Retirable" at bounding box center [426, 184] width 366 height 49
